Goal: Transaction & Acquisition: Purchase product/service

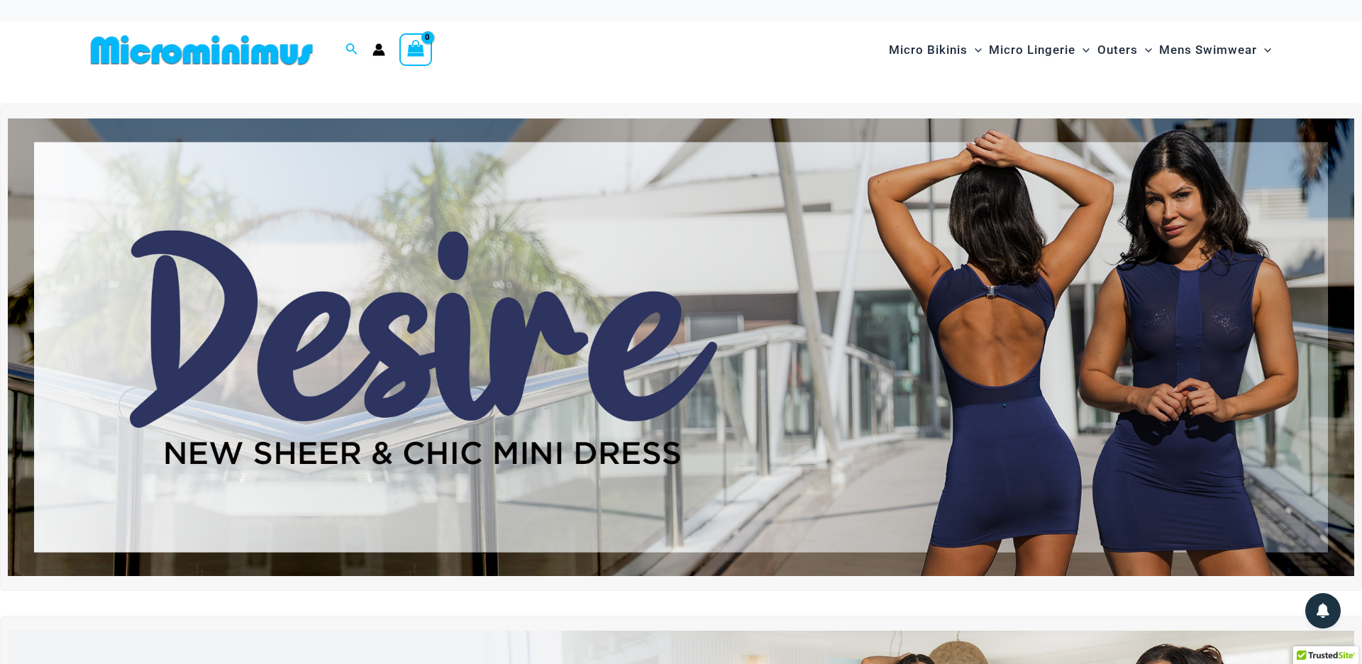
type input "**********"
click at [722, 270] on img at bounding box center [681, 347] width 1347 height 458
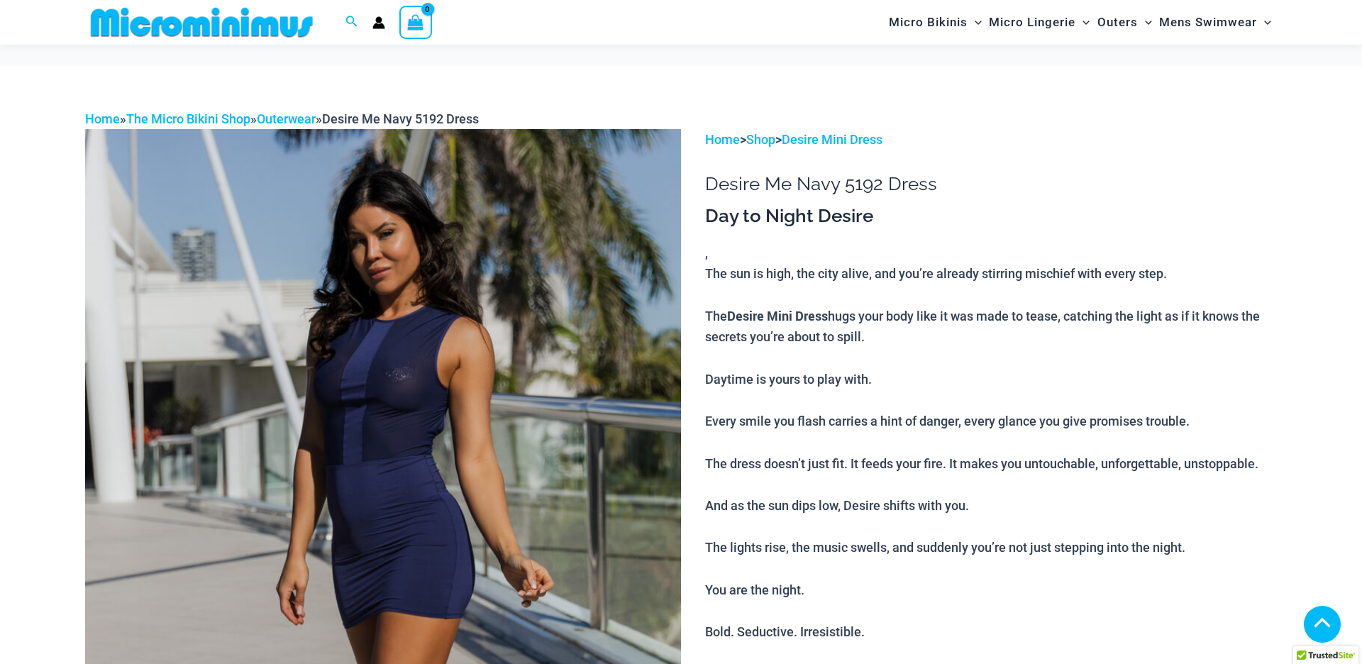
type input "**********"
